Goal: Transaction & Acquisition: Purchase product/service

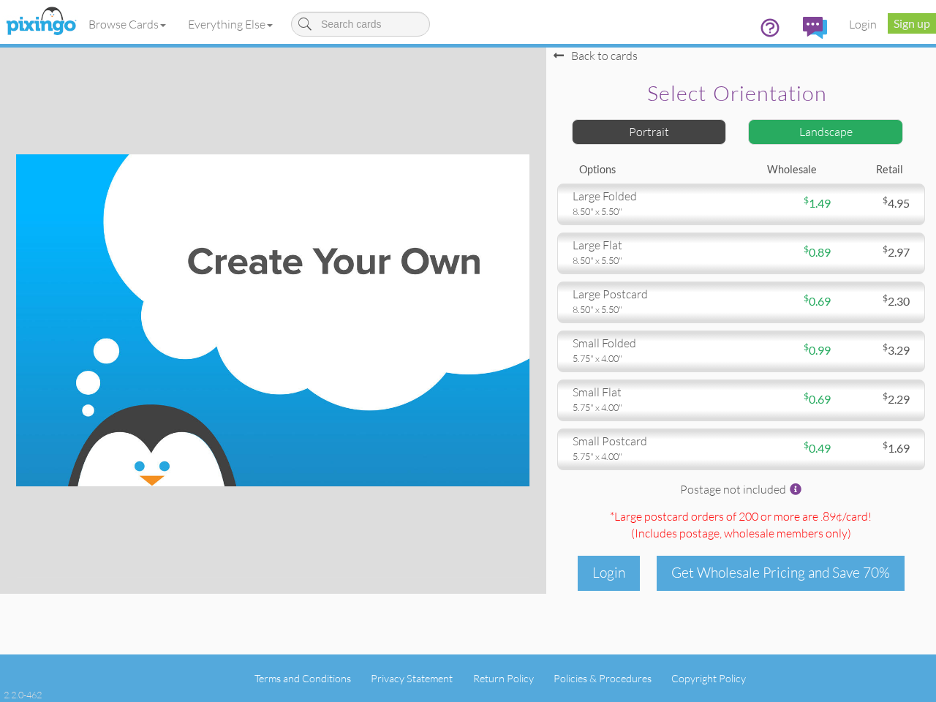
click at [468, 351] on img at bounding box center [272, 320] width 513 height 332
click at [128, 24] on link "Browse Cards" at bounding box center [127, 24] width 99 height 37
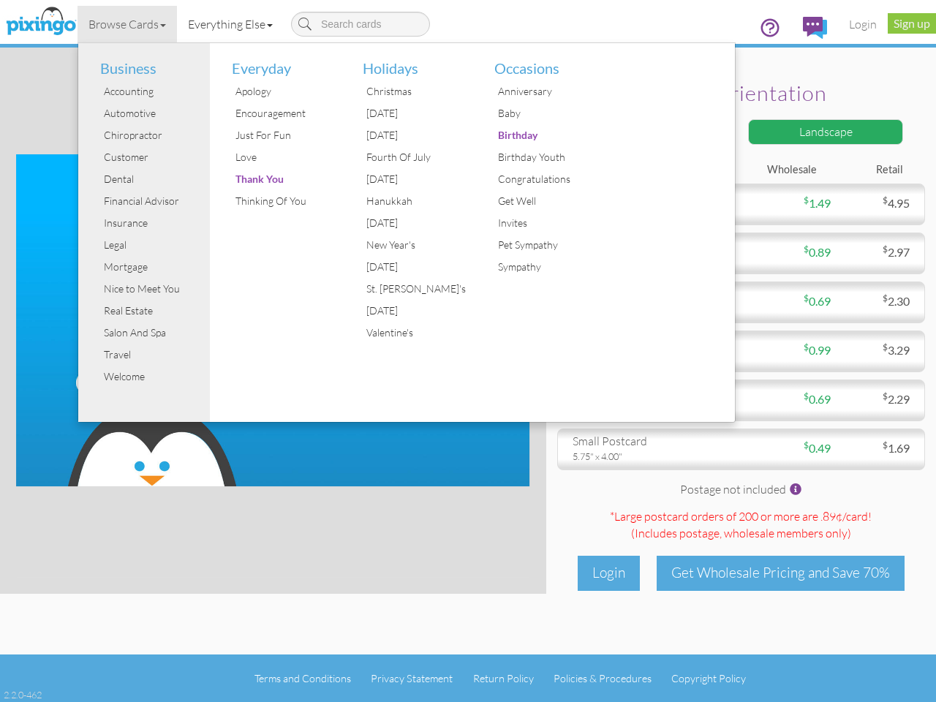
click at [233, 24] on link "Everything Else" at bounding box center [230, 24] width 107 height 37
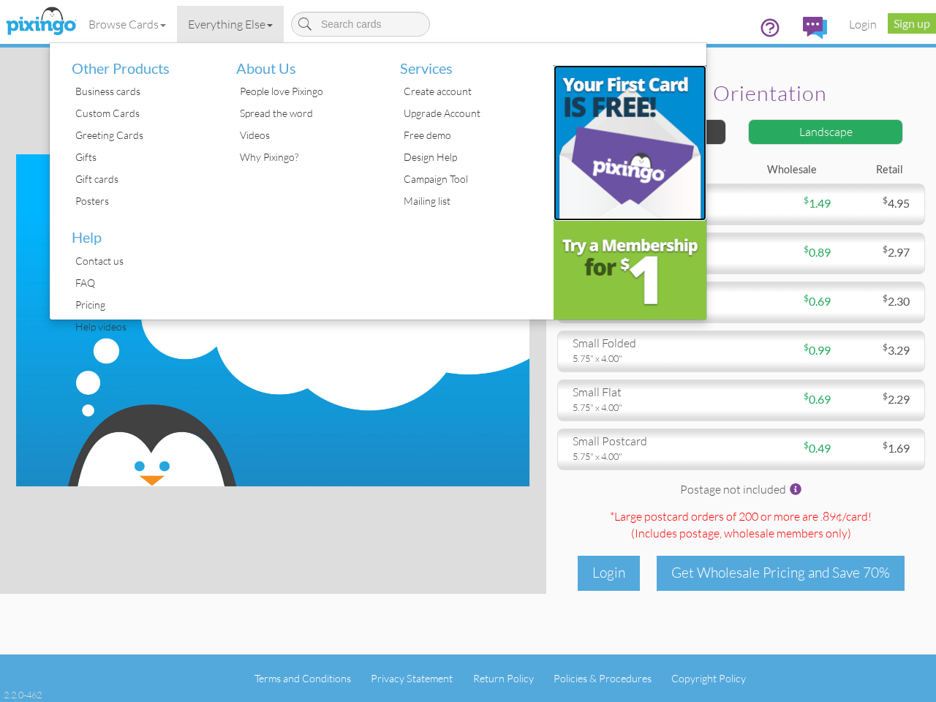
click at [649, 132] on img at bounding box center [630, 143] width 154 height 156
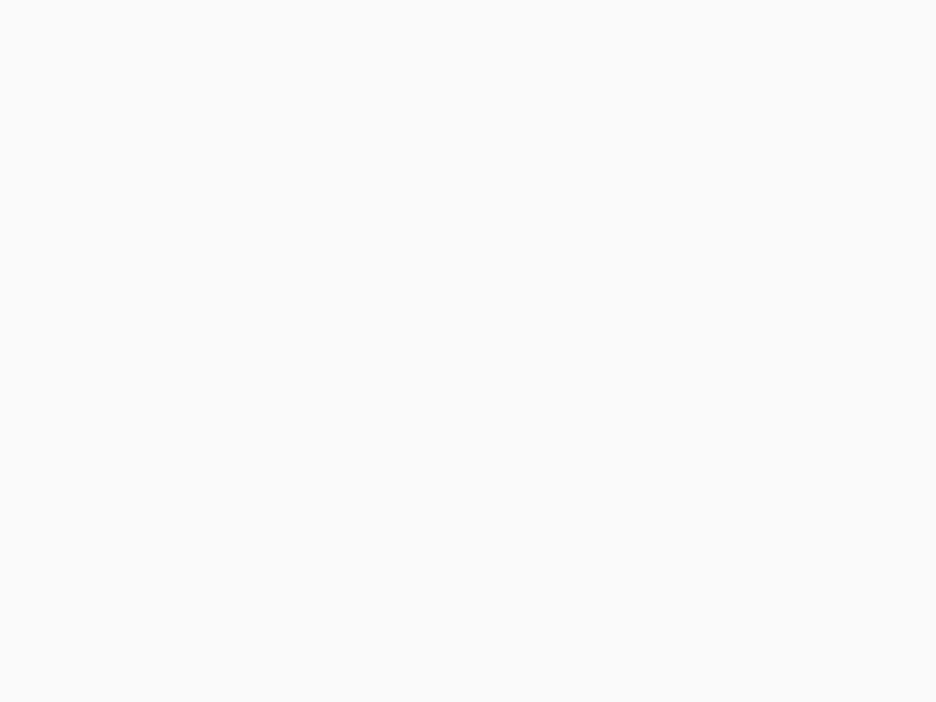
click at [825, 132] on body at bounding box center [468, 351] width 936 height 702
click at [741, 204] on body at bounding box center [468, 351] width 936 height 702
click at [741, 253] on body at bounding box center [468, 351] width 936 height 702
click at [741, 302] on body at bounding box center [468, 351] width 936 height 702
click at [741, 351] on body at bounding box center [468, 351] width 936 height 702
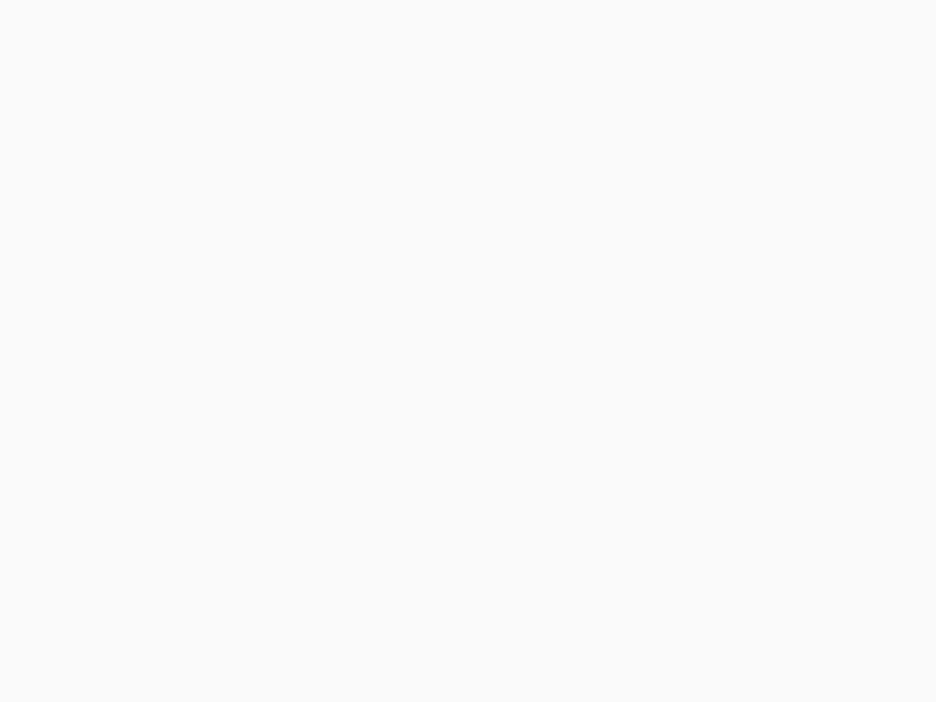
click at [741, 400] on body at bounding box center [468, 351] width 936 height 702
